Goal: Check status: Check status

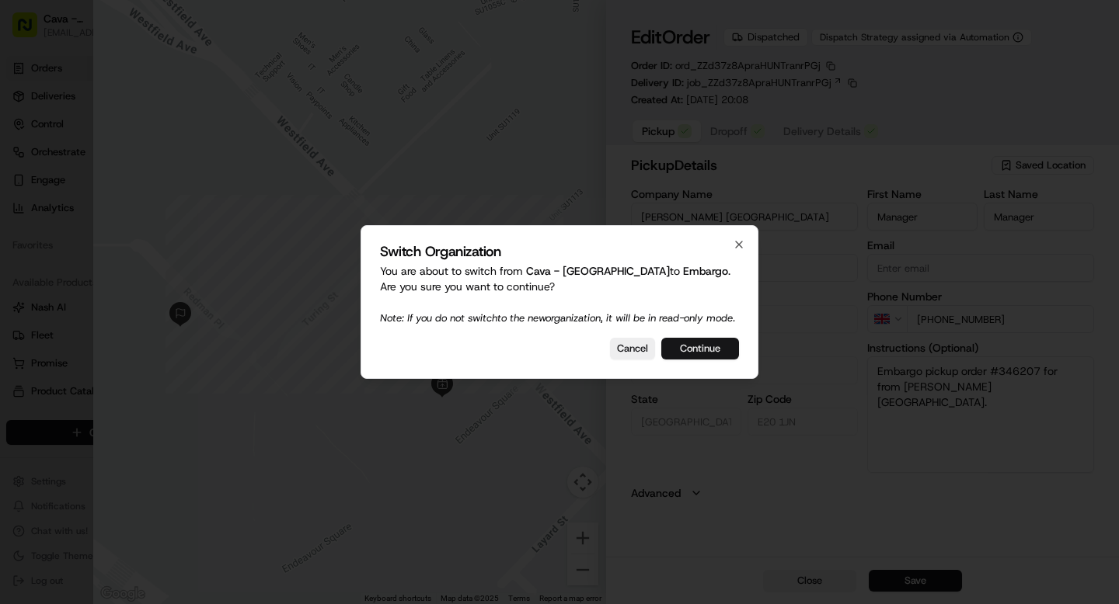
click at [707, 354] on button "Continue" at bounding box center [700, 349] width 78 height 22
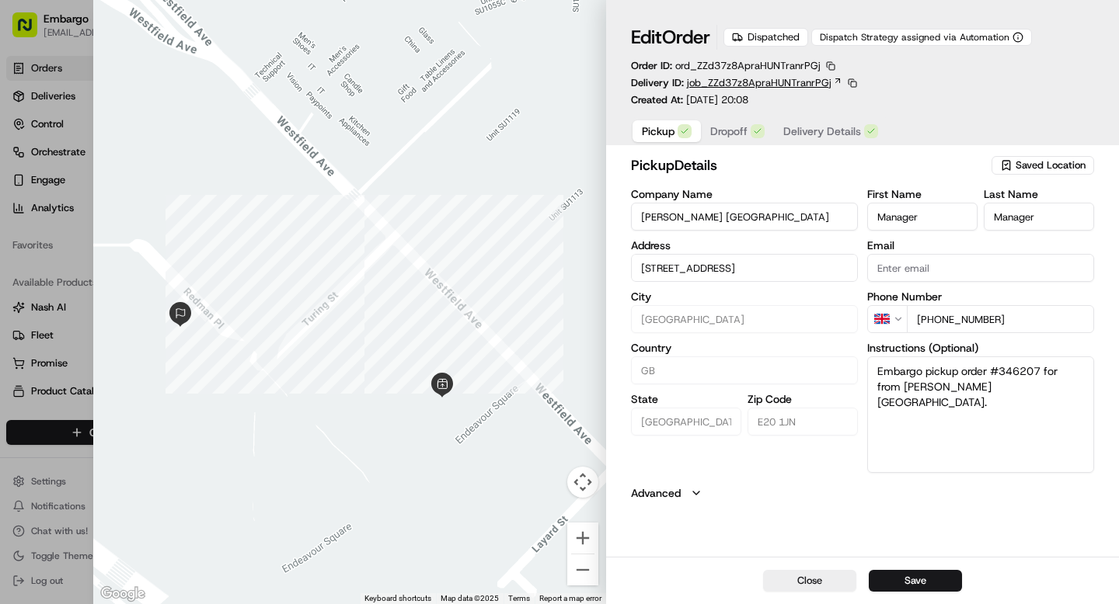
click at [822, 82] on span "job_ZZd37z8ApraHUNTranrPGj" at bounding box center [759, 83] width 145 height 14
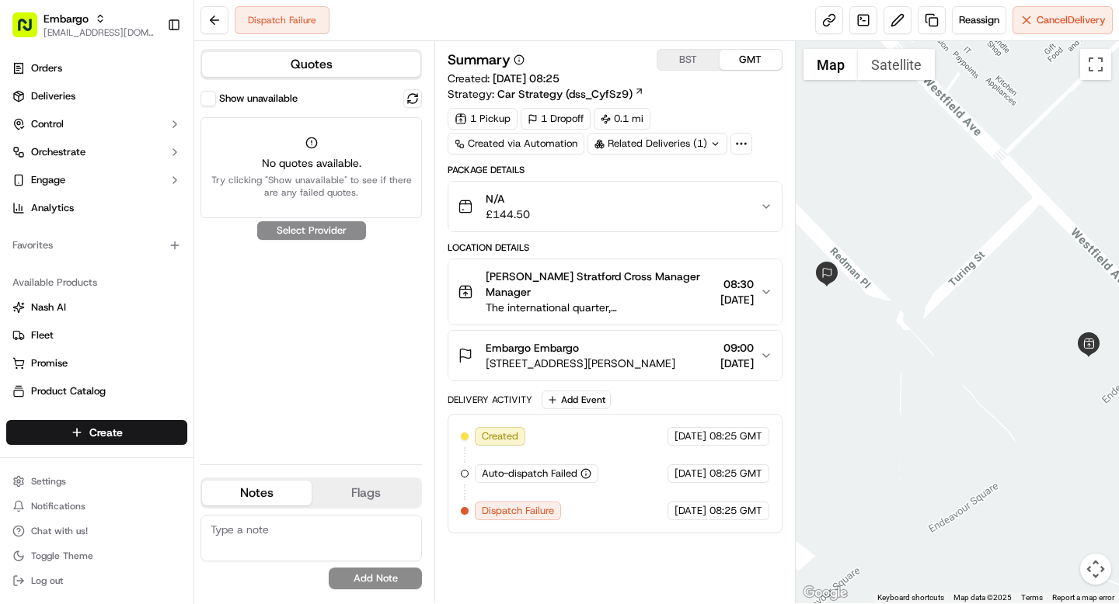
click at [720, 356] on span "[DATE]" at bounding box center [736, 364] width 33 height 16
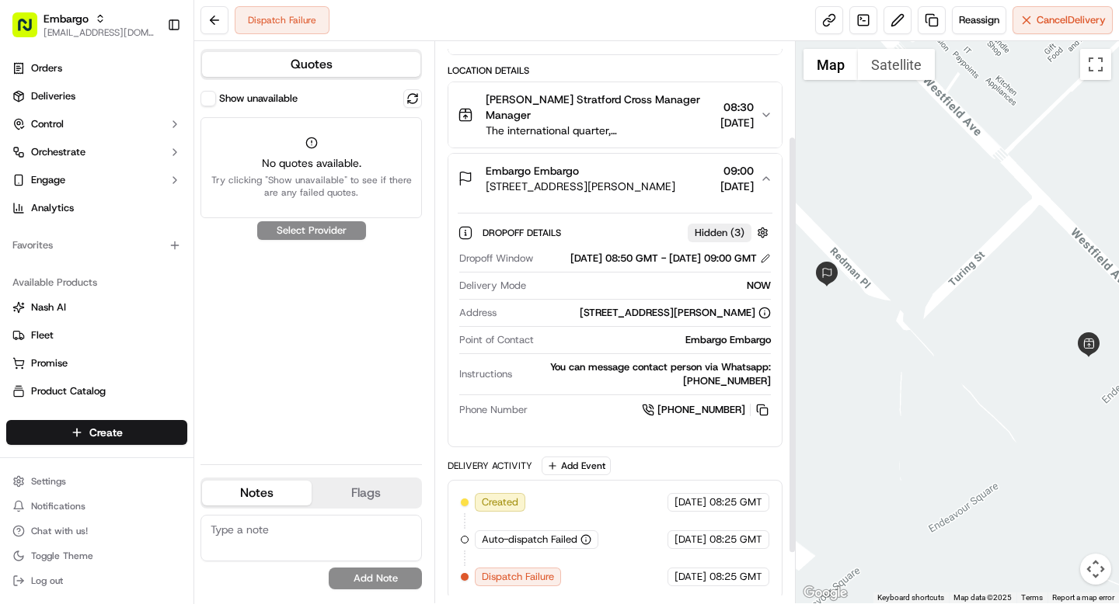
scroll to position [195, 0]
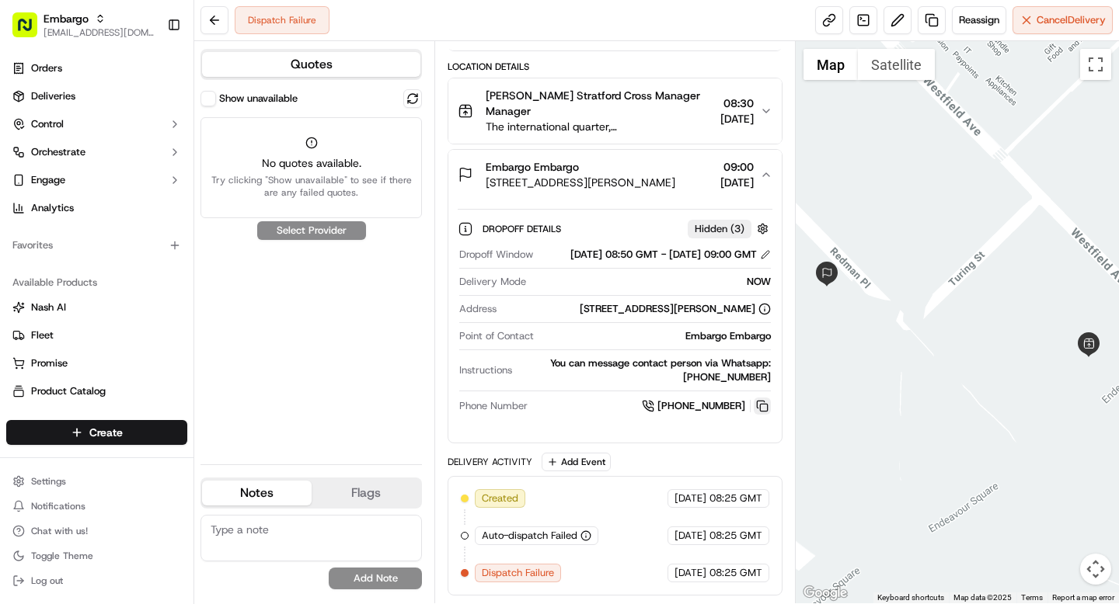
click at [760, 405] on button at bounding box center [762, 406] width 17 height 17
